Goal: Task Accomplishment & Management: Manage account settings

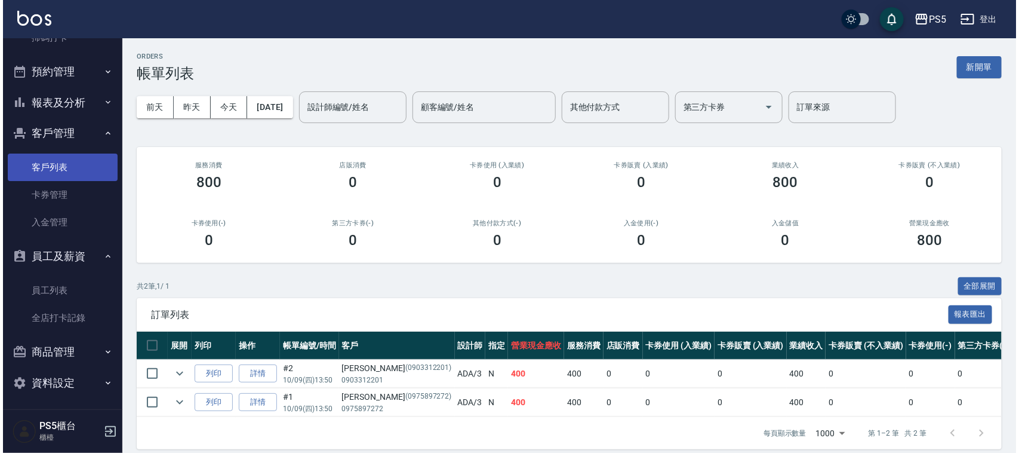
scroll to position [306, 0]
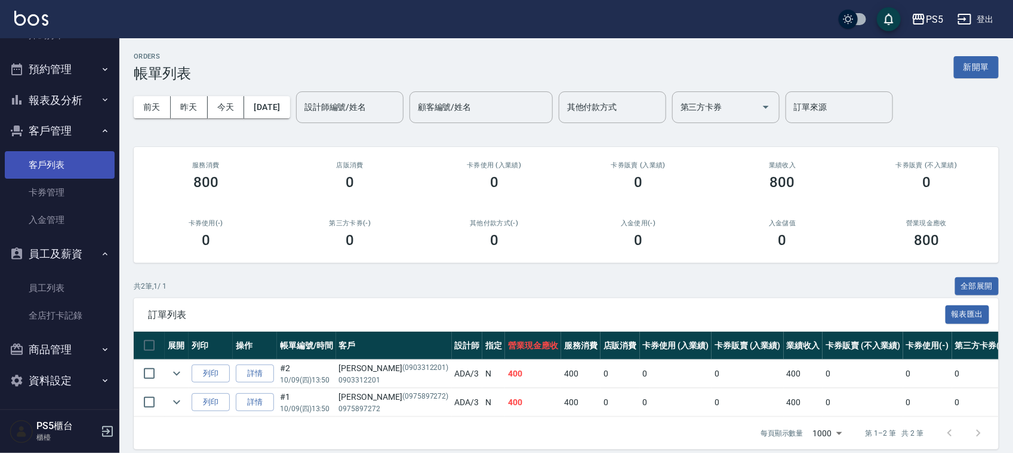
click at [46, 165] on link "客戶列表" at bounding box center [60, 164] width 110 height 27
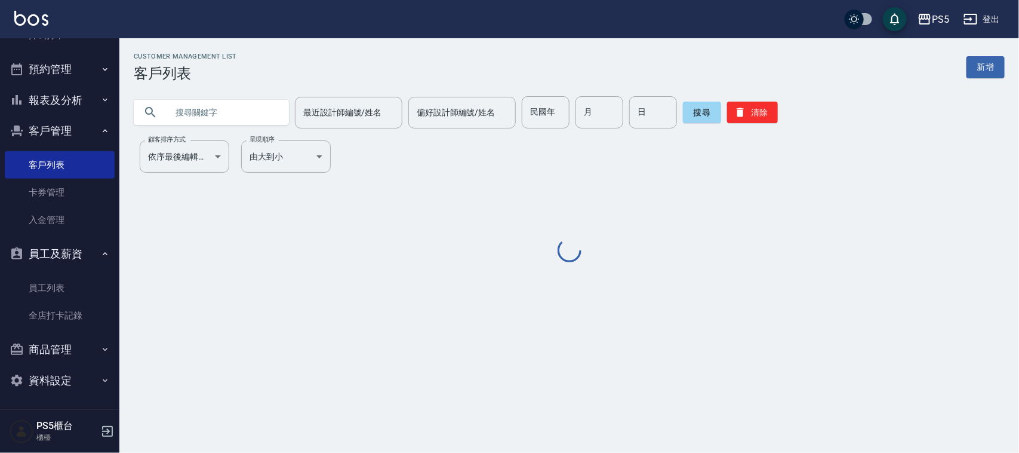
click at [244, 122] on input "text" at bounding box center [223, 112] width 112 height 32
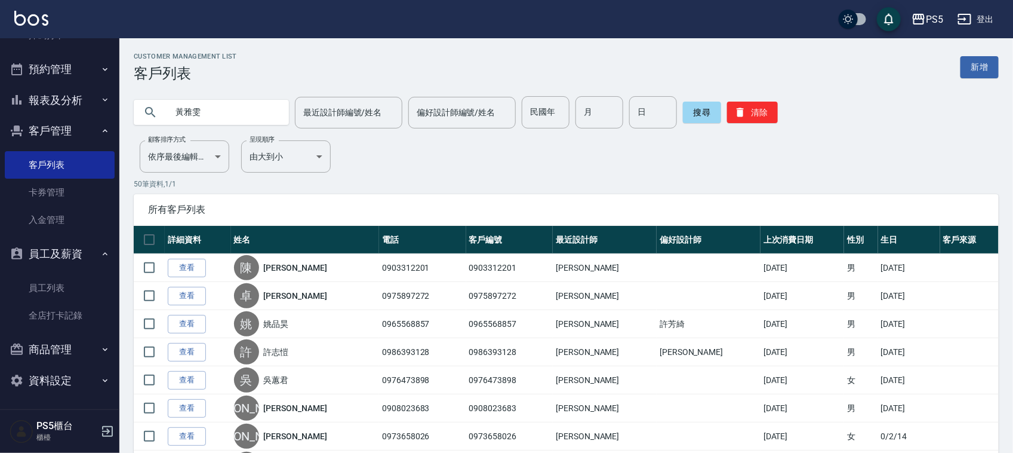
type input "黃雅雯"
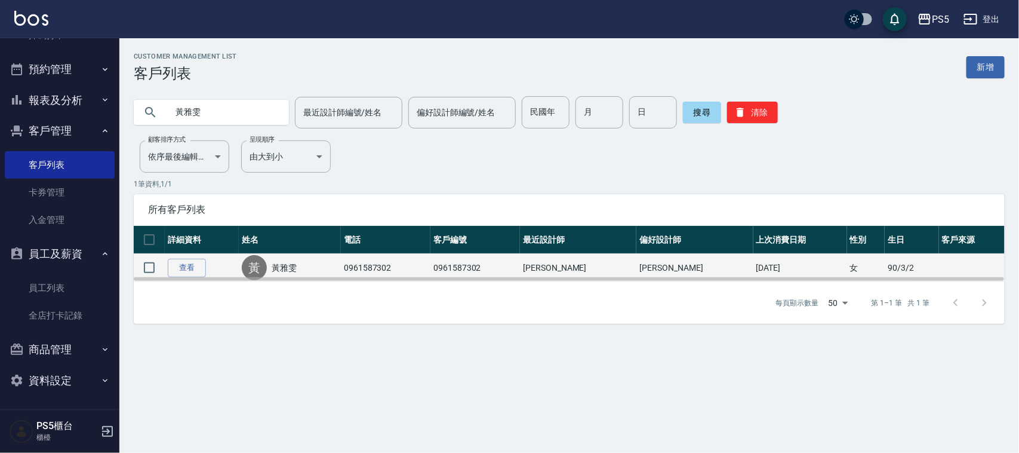
click at [296, 263] on link "黃雅雯" at bounding box center [284, 268] width 25 height 12
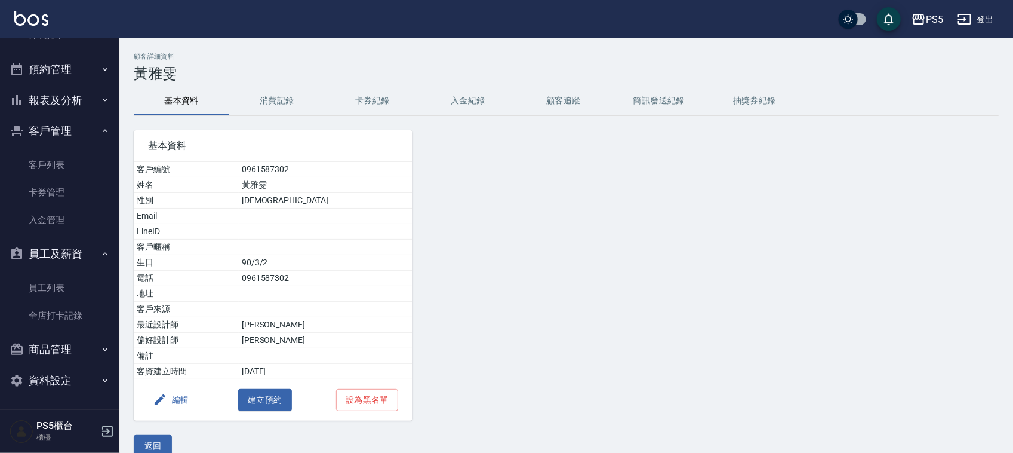
click at [281, 110] on button "消費記錄" at bounding box center [277, 101] width 96 height 29
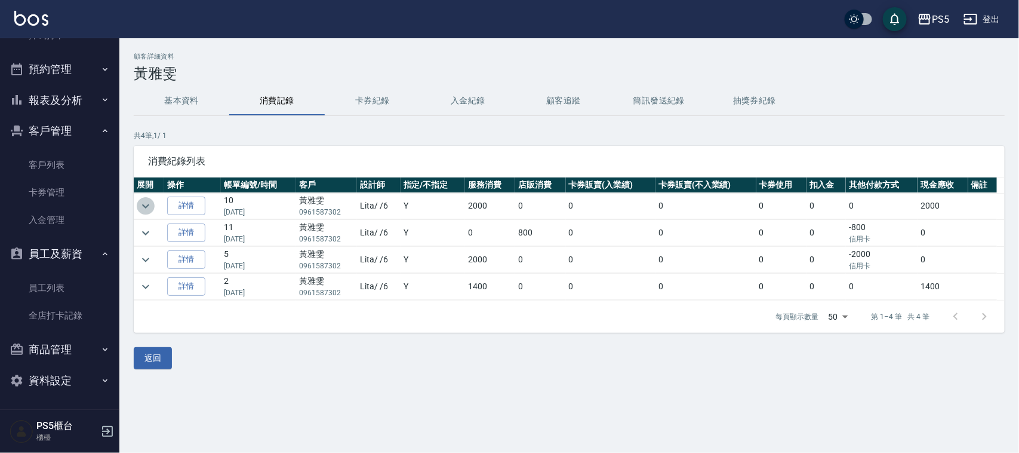
click at [147, 203] on icon "expand row" at bounding box center [146, 206] width 14 height 14
